Goal: Complete application form: Complete application form

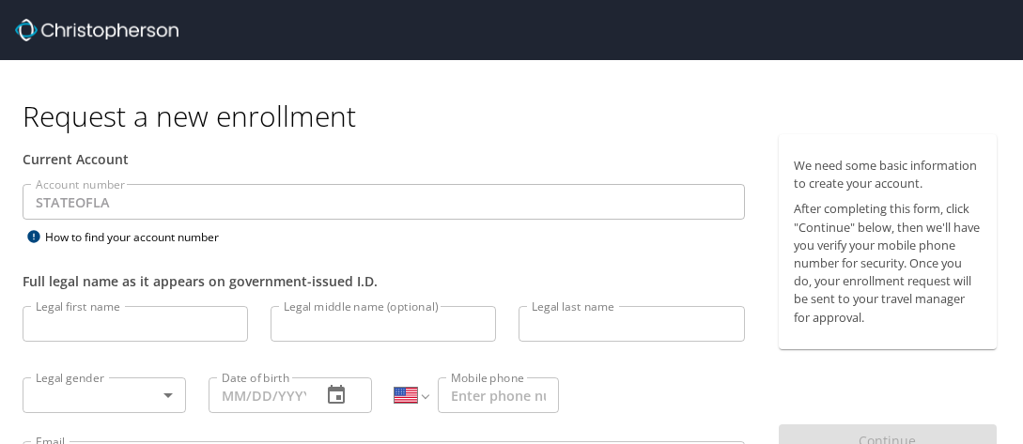
select select "US"
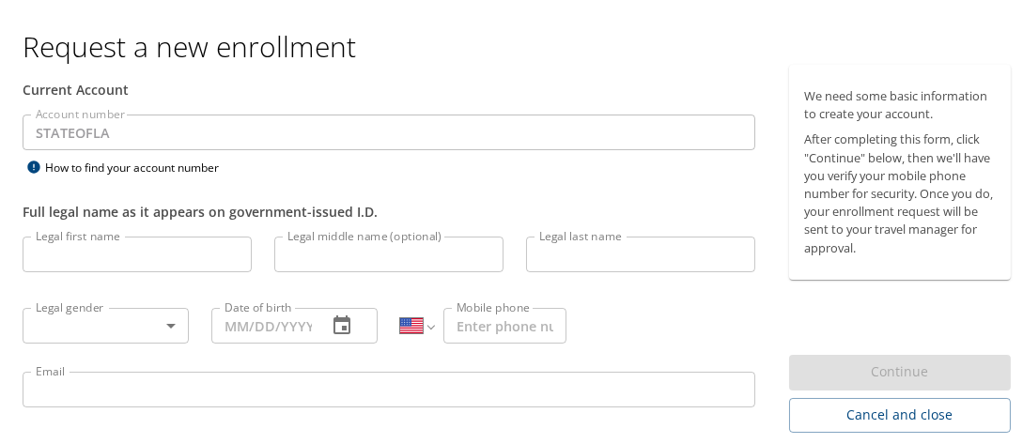
scroll to position [47, 0]
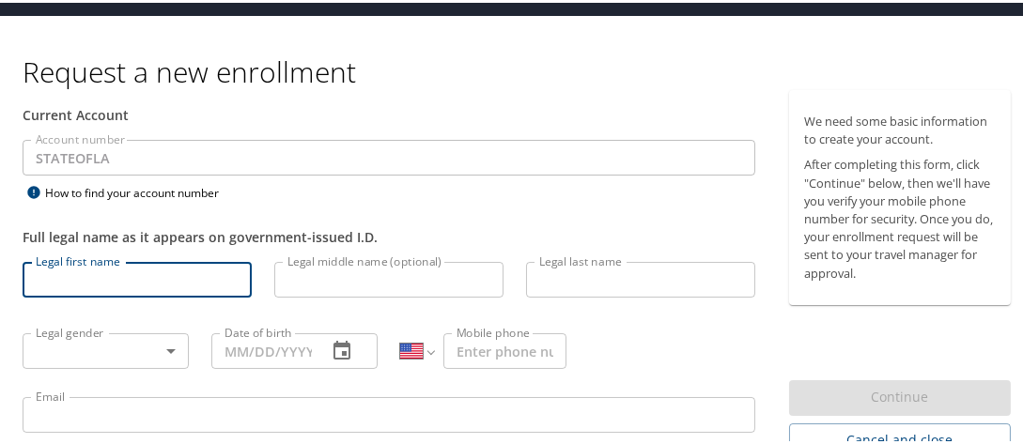
click at [92, 287] on input "Legal first name" at bounding box center [137, 277] width 229 height 36
type input "[PERSON_NAME]"
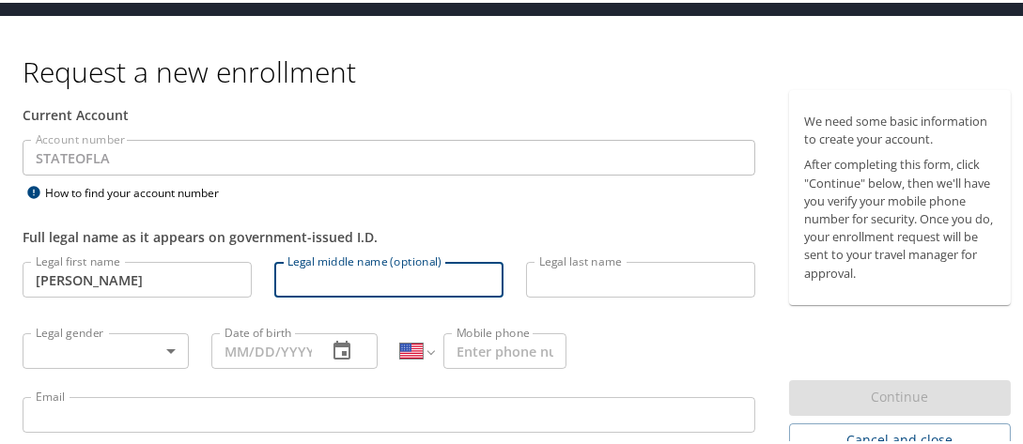
click at [362, 278] on input "Legal middle name (optional)" at bounding box center [388, 277] width 229 height 36
type input "[PERSON_NAME]"
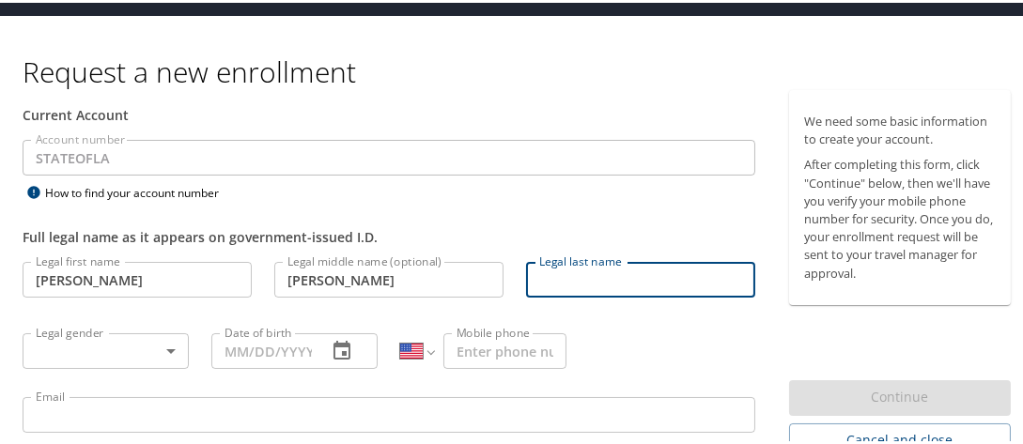
click at [552, 285] on input "Legal last name" at bounding box center [640, 277] width 229 height 36
type input "[PERSON_NAME]"
click at [164, 350] on body "Request a new enrollment Current Account Account number STATEOFLA Account numbe…" at bounding box center [518, 175] width 1037 height 444
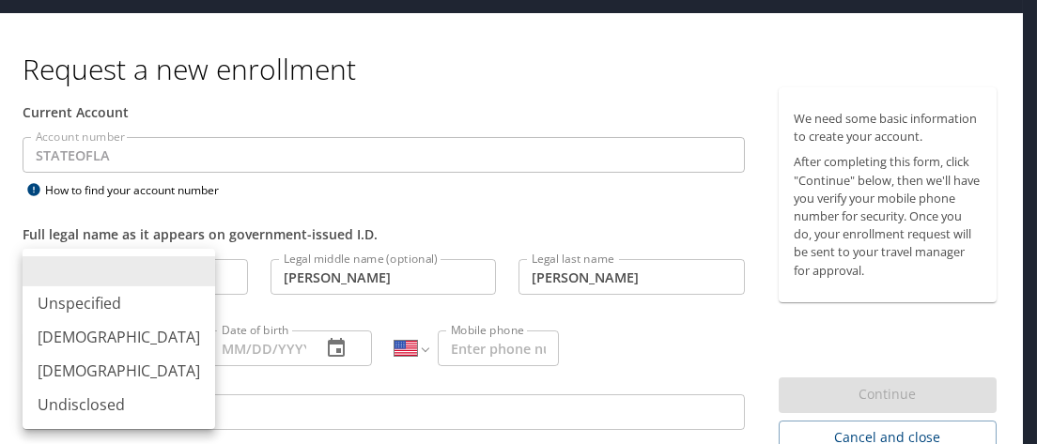
click at [96, 371] on li "[DEMOGRAPHIC_DATA]" at bounding box center [119, 371] width 193 height 34
type input "[DEMOGRAPHIC_DATA]"
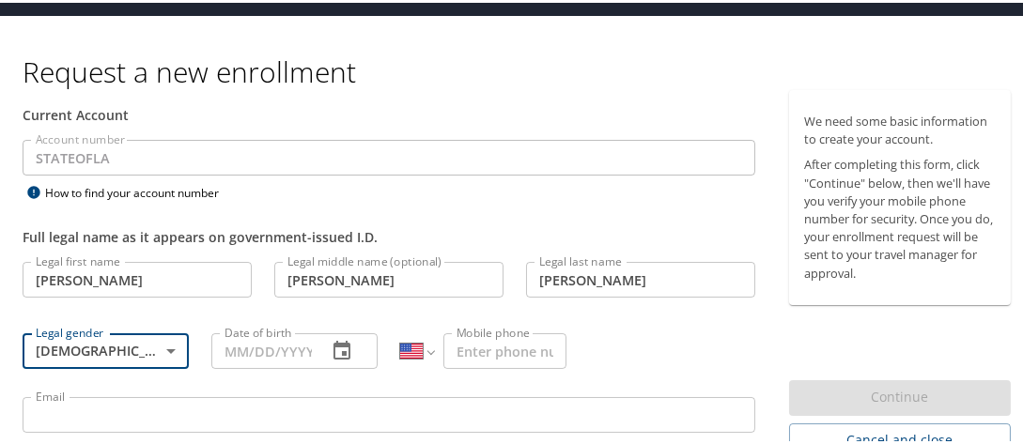
click at [290, 347] on input "Date of birth" at bounding box center [261, 349] width 100 height 36
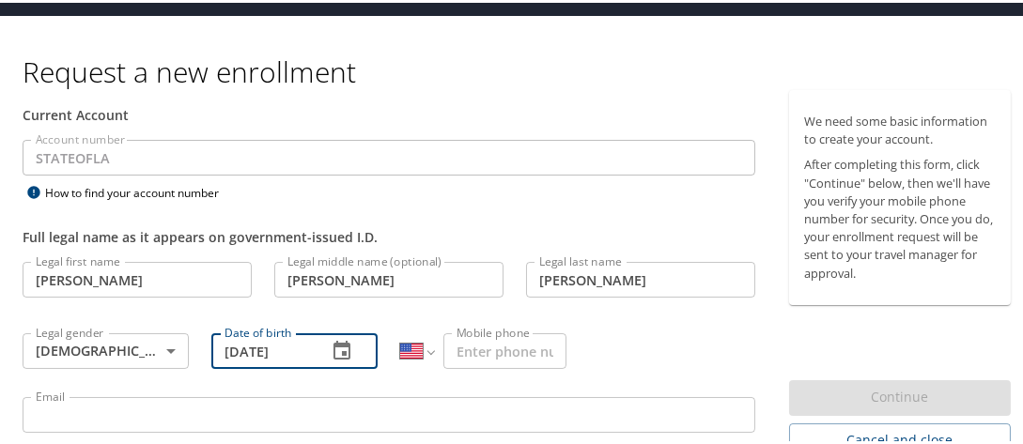
type input "[DATE]"
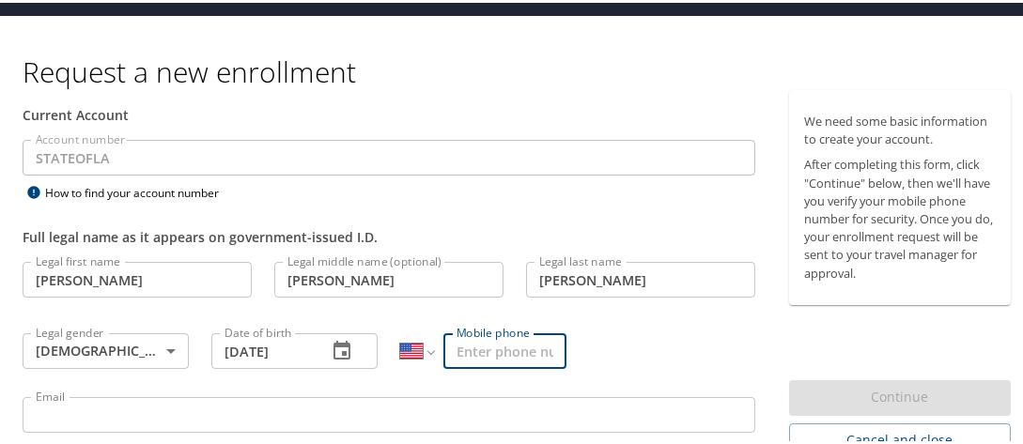
click at [500, 354] on input "Mobile phone" at bounding box center [504, 349] width 123 height 36
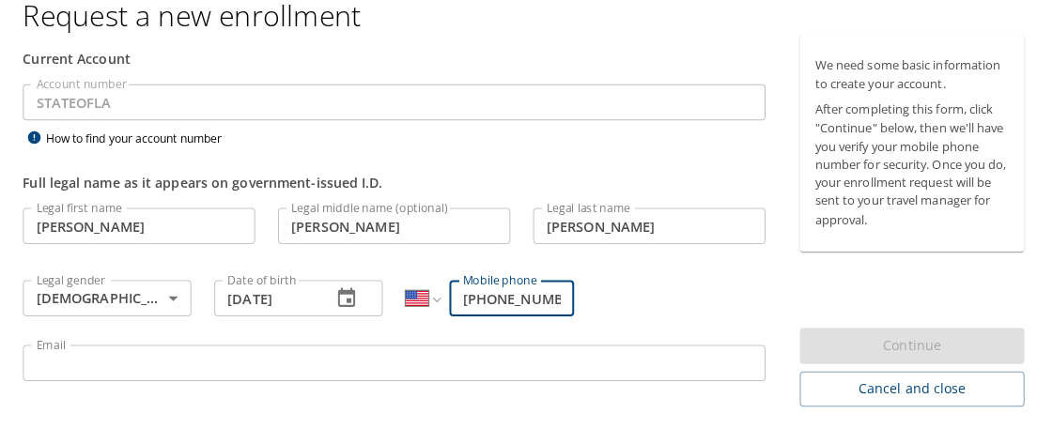
scroll to position [141, 0]
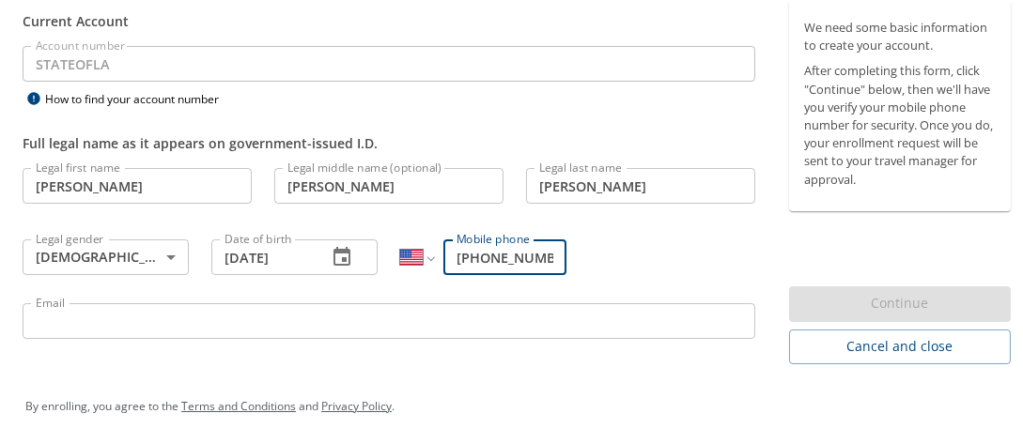
type input "[PHONE_NUMBER]"
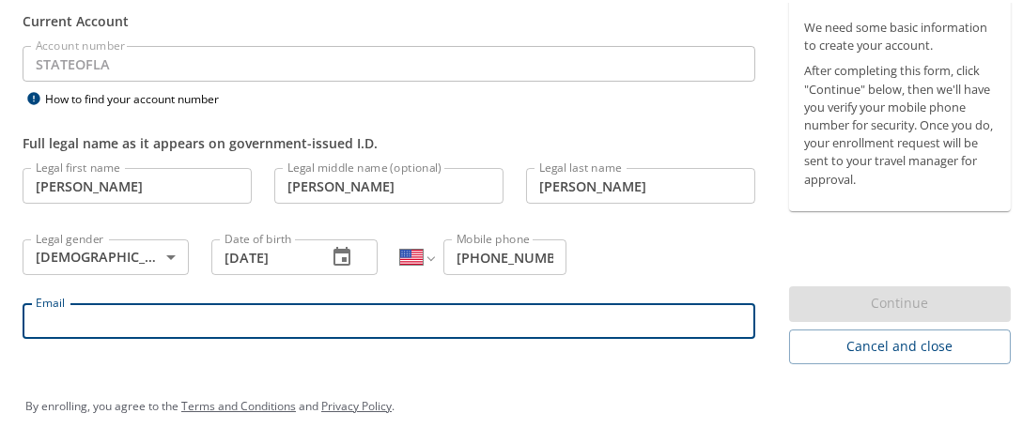
click at [53, 316] on input "Email" at bounding box center [389, 319] width 732 height 36
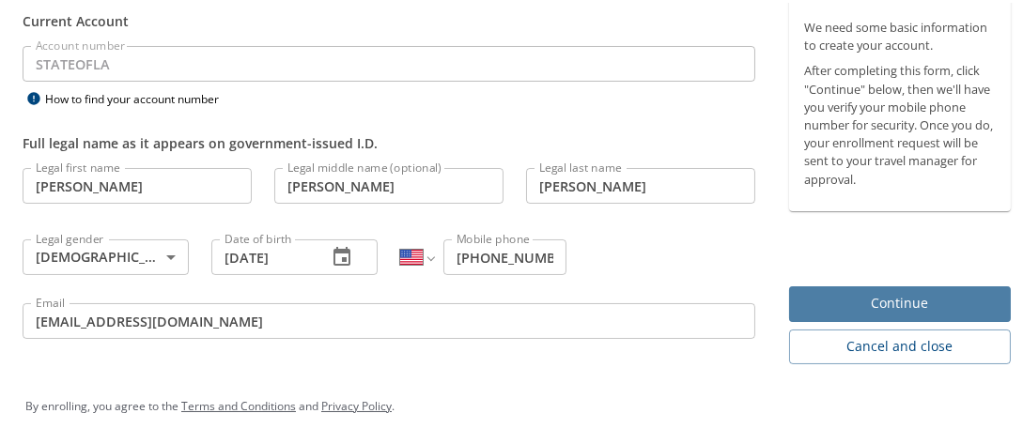
click at [900, 299] on span "Continue" at bounding box center [900, 300] width 192 height 23
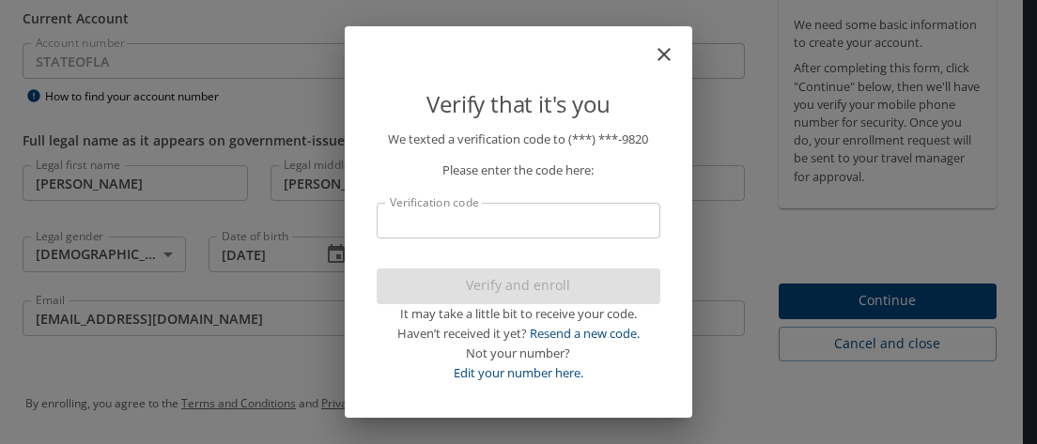
click at [661, 57] on icon "close" at bounding box center [663, 54] width 13 height 13
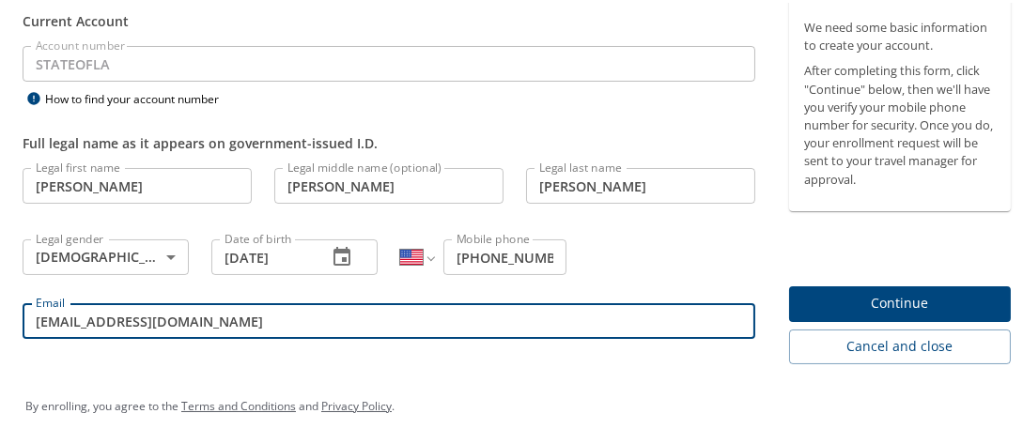
click at [193, 320] on input "[EMAIL_ADDRESS][DOMAIN_NAME]" at bounding box center [389, 319] width 732 height 36
type input "[PERSON_NAME][EMAIL_ADDRESS][PERSON_NAME][DOMAIN_NAME]"
click at [876, 300] on span "Continue" at bounding box center [900, 300] width 192 height 23
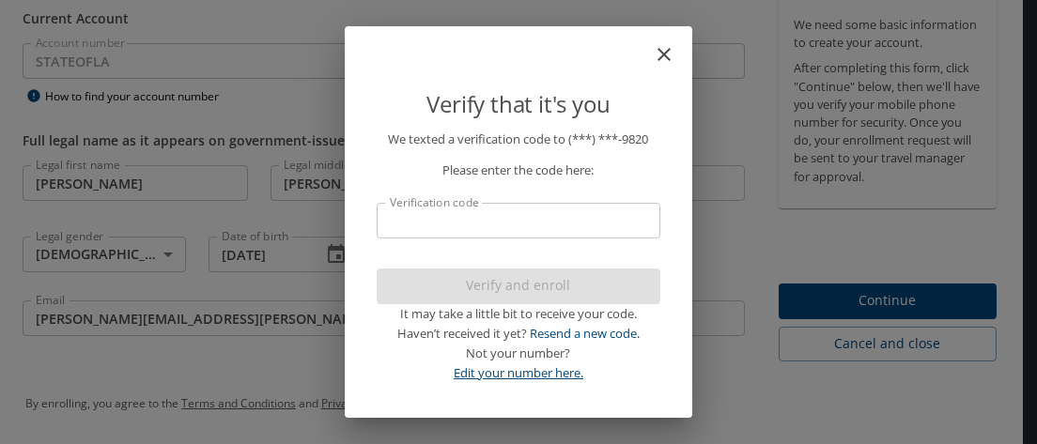
click at [533, 374] on link "Edit your number here." at bounding box center [519, 372] width 130 height 17
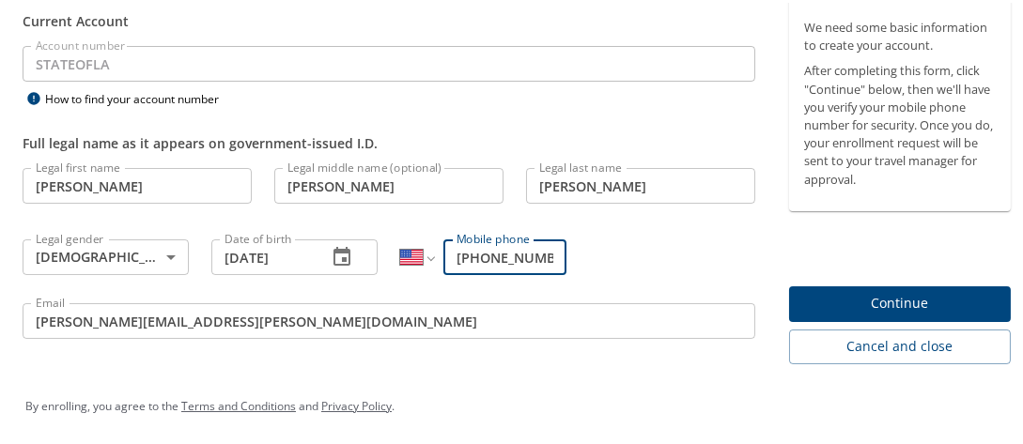
click at [542, 252] on input "[PHONE_NUMBER]" at bounding box center [504, 255] width 123 height 36
type input "[PHONE_NUMBER]"
click at [882, 301] on span "Continue" at bounding box center [900, 300] width 192 height 23
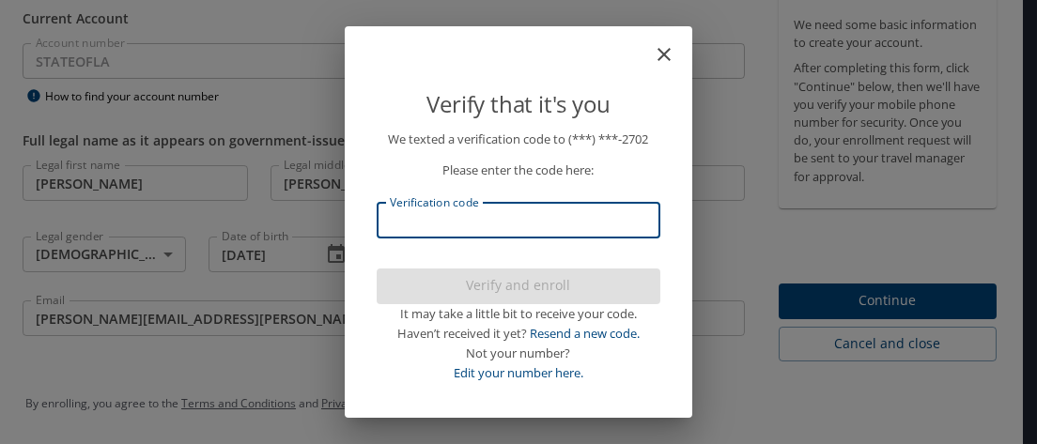
click at [437, 227] on input "Verification code" at bounding box center [519, 221] width 284 height 36
type input "104745"
